Goal: Task Accomplishment & Management: Complete application form

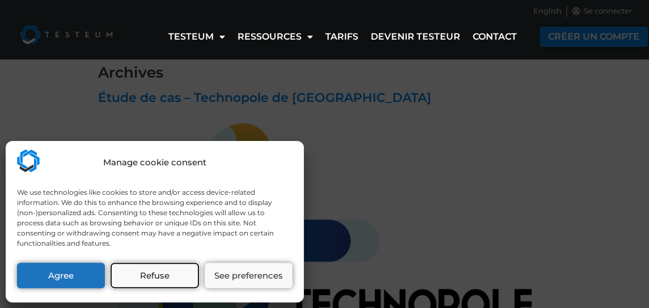
click at [148, 276] on button "Refuse" at bounding box center [155, 276] width 88 height 26
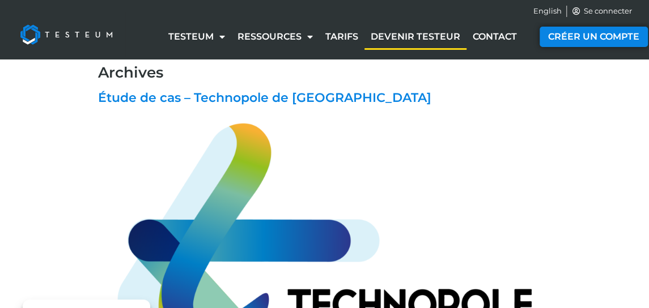
click at [398, 29] on link "Devenir testeur" at bounding box center [416, 37] width 102 height 26
click at [398, 35] on link "Devenir testeur" at bounding box center [416, 37] width 102 height 26
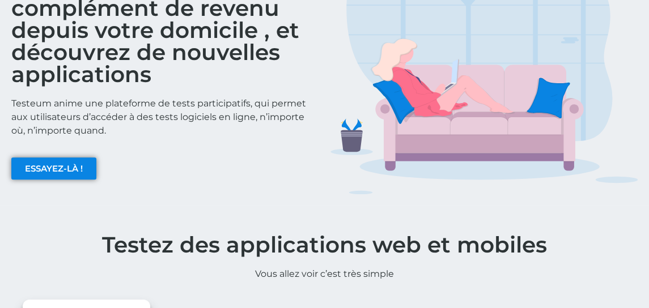
scroll to position [113, 0]
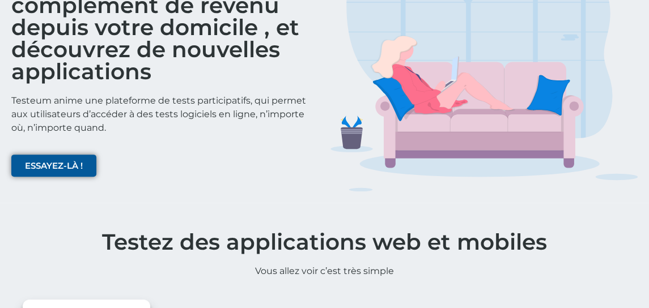
click at [74, 162] on span "ESSAYEZ-LÀ !" at bounding box center [54, 166] width 58 height 9
